Goal: Find specific page/section: Find specific page/section

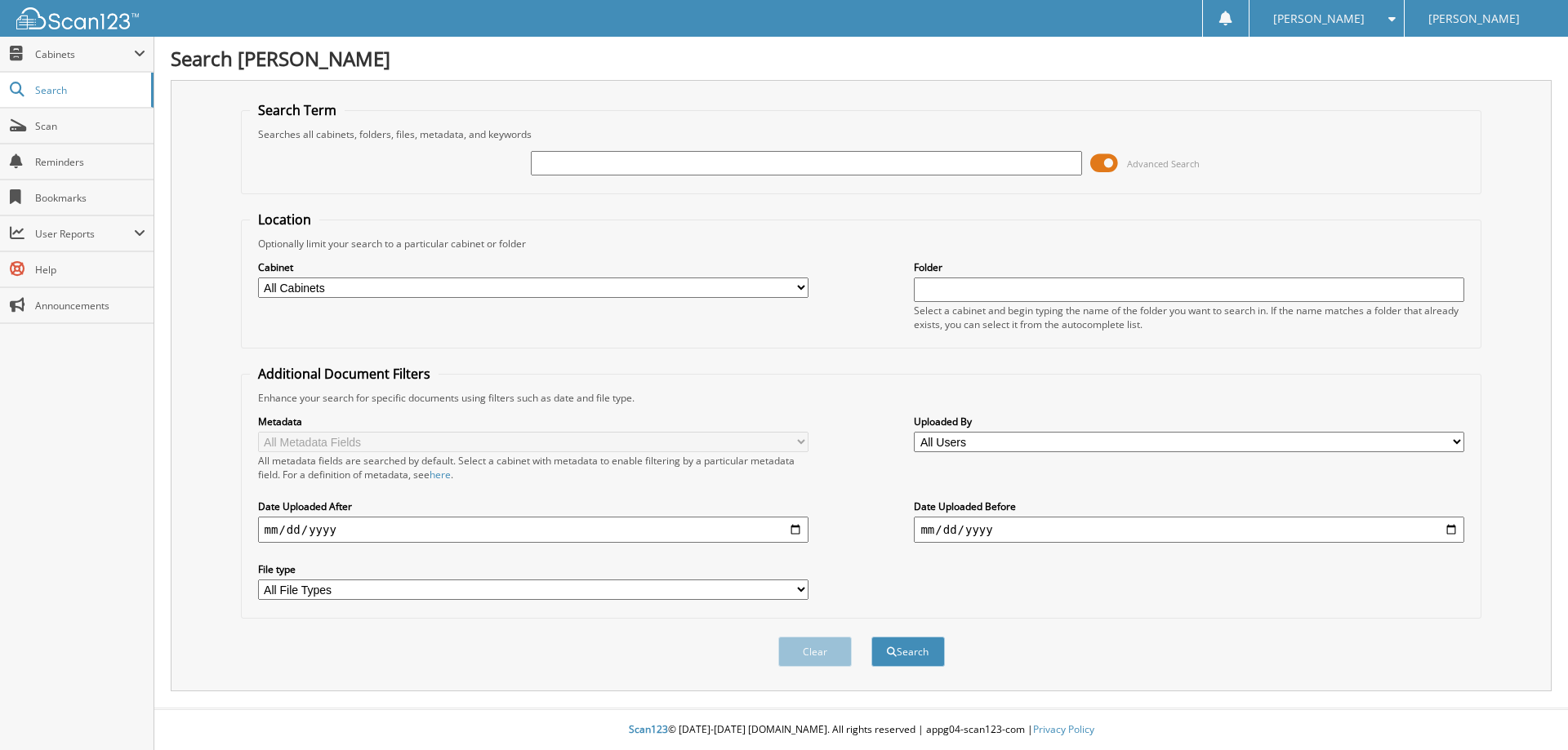
click at [807, 165] on input "text" at bounding box center [805, 164] width 551 height 25
paste input "24RA1031"
type input "24RA1031"
click at [914, 651] on button "Search" at bounding box center [908, 651] width 74 height 31
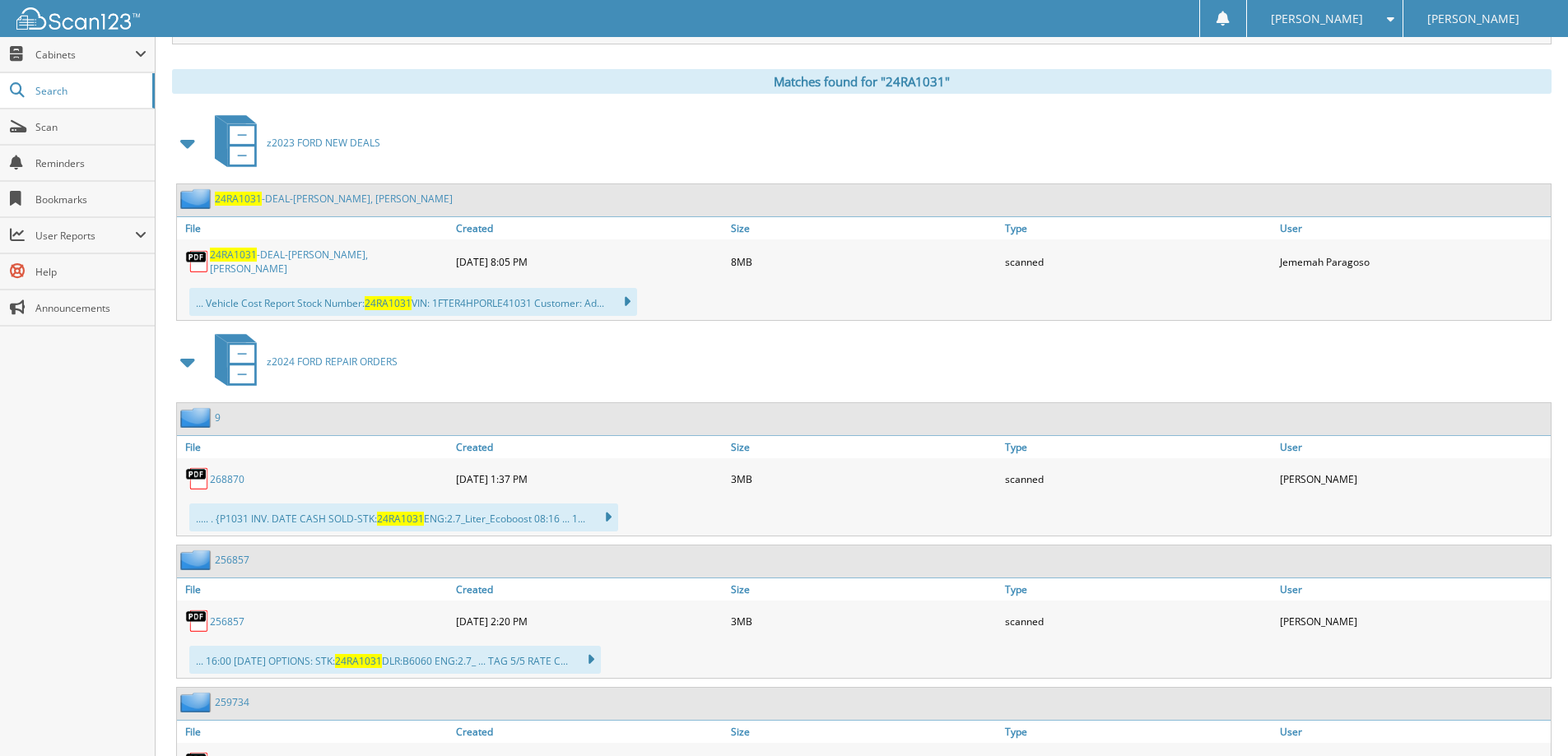
scroll to position [658, 0]
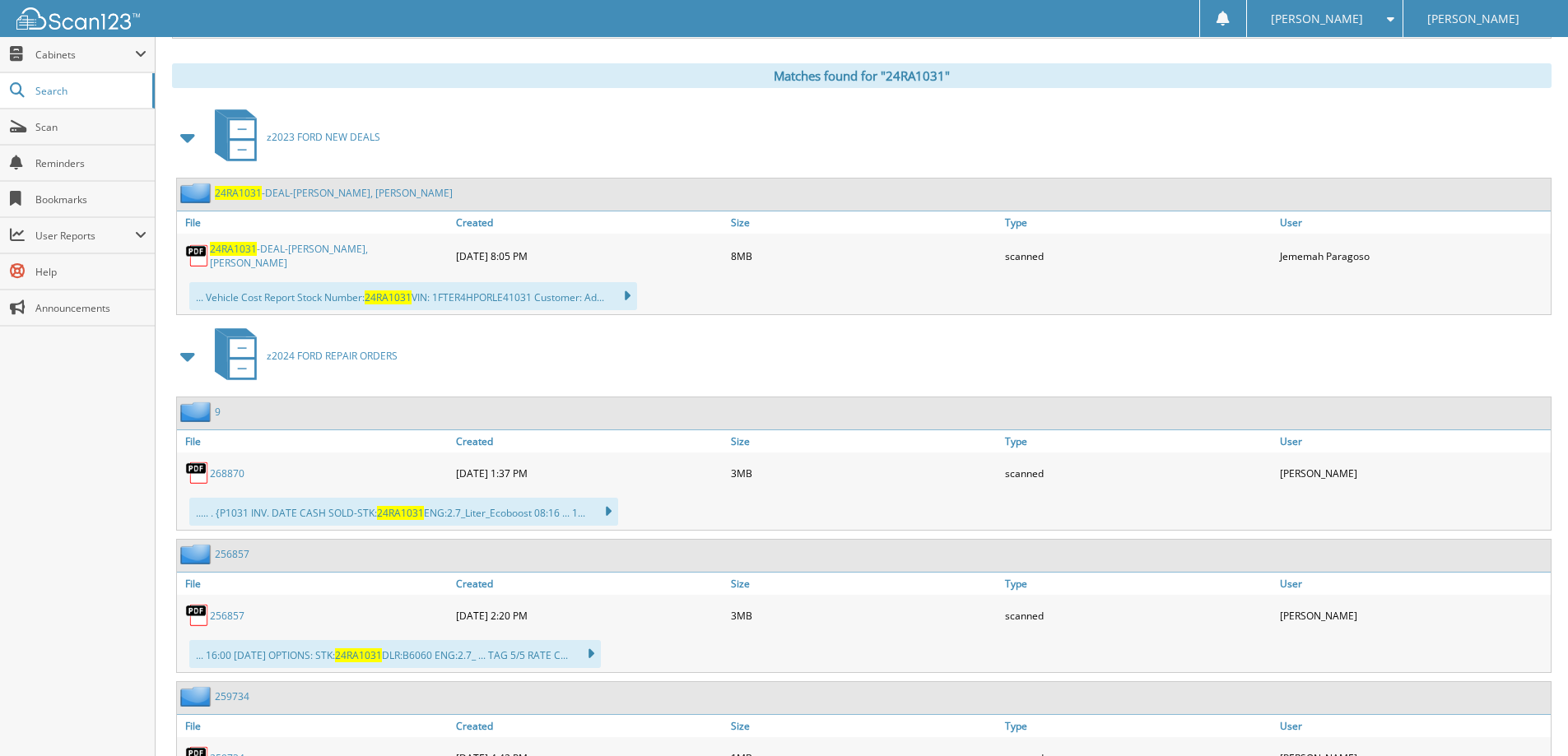
click at [273, 260] on link "24RA1031 -DEAL-[PERSON_NAME], [PERSON_NAME]" at bounding box center [329, 256] width 238 height 28
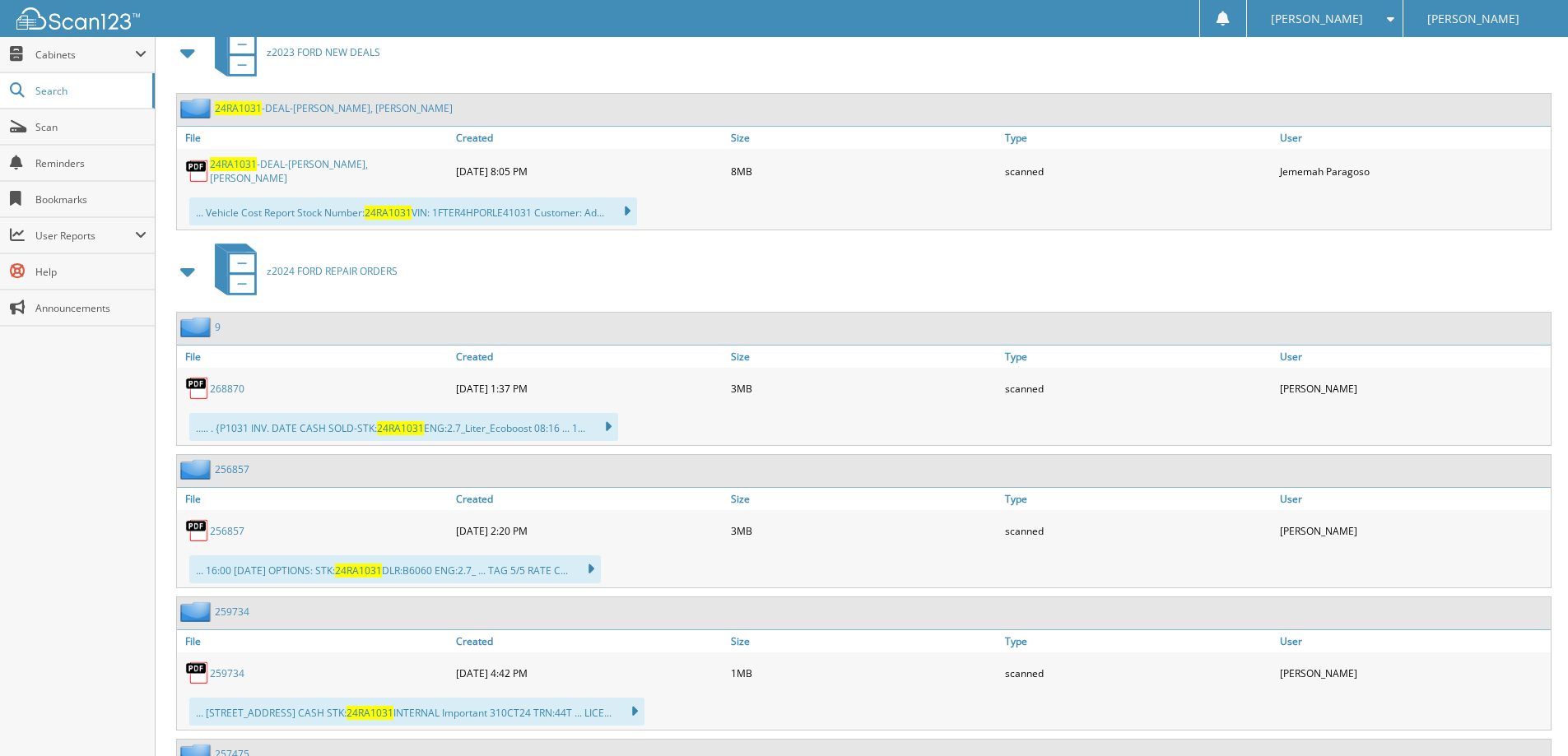
scroll to position [823, 0]
